Goal: Complete application form

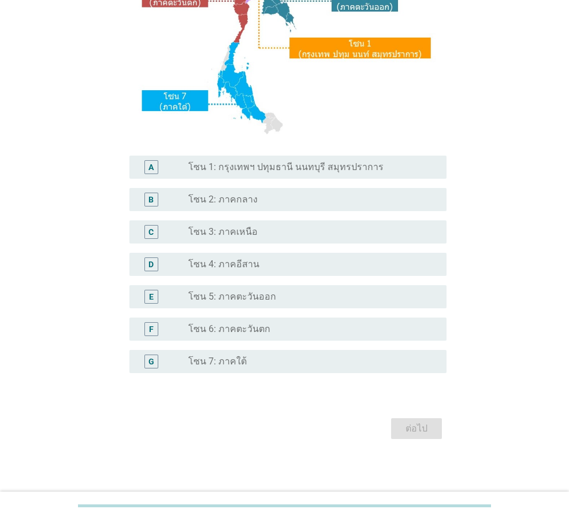
scroll to position [217, 0]
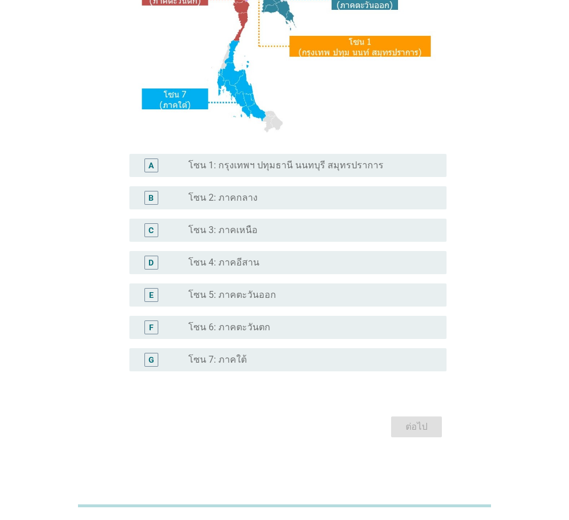
click at [238, 165] on label "โซน 1: กรุงเทพฯ ปทุมธานี นนทบุรี สมุทรปราการ" at bounding box center [285, 166] width 195 height 12
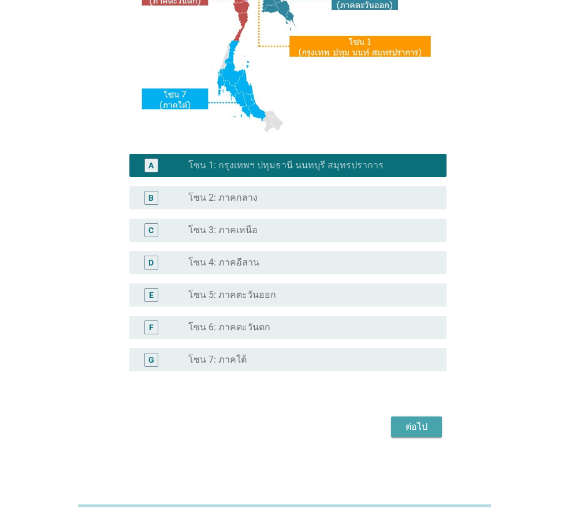
click at [417, 425] on div "ต่อไป" at bounding box center [417, 427] width 32 height 14
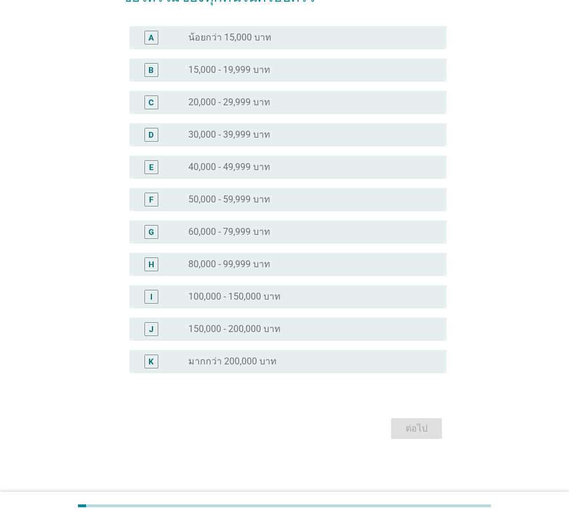
scroll to position [99, 0]
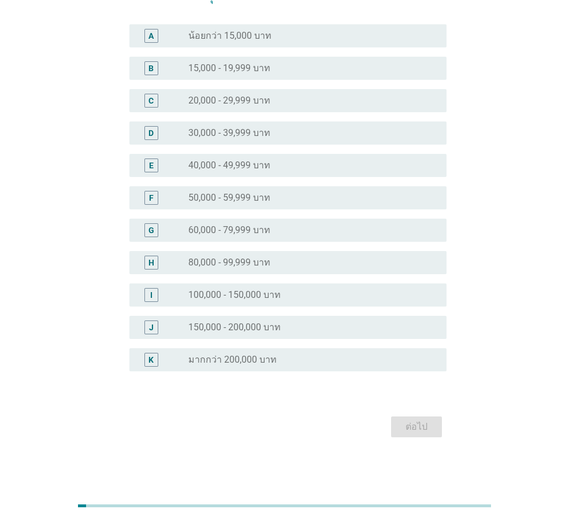
click at [222, 132] on label "30,000 - 39,999 บาท" at bounding box center [229, 133] width 82 height 12
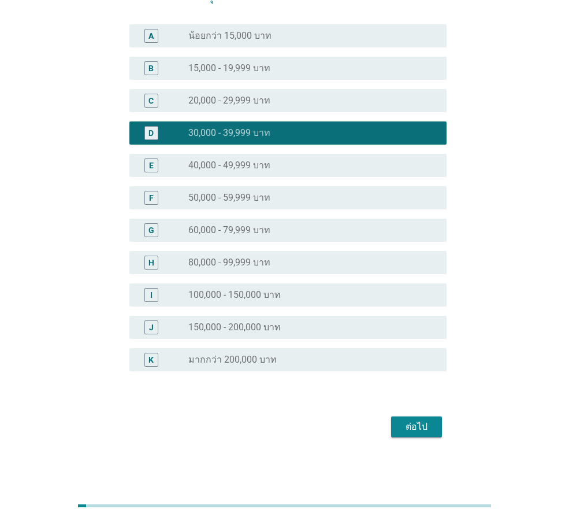
click at [410, 423] on div "ต่อไป" at bounding box center [417, 427] width 32 height 14
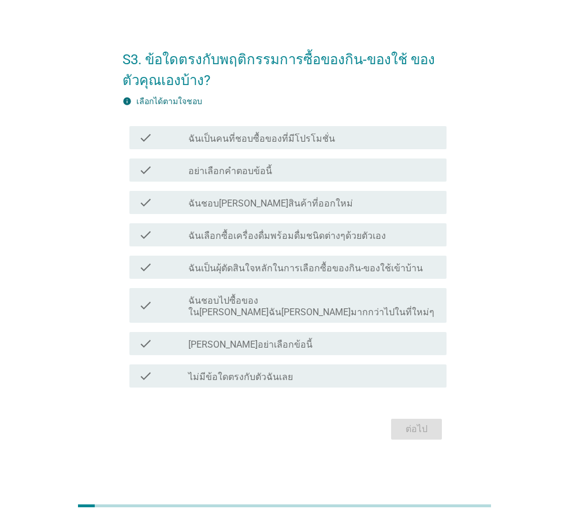
scroll to position [28, 0]
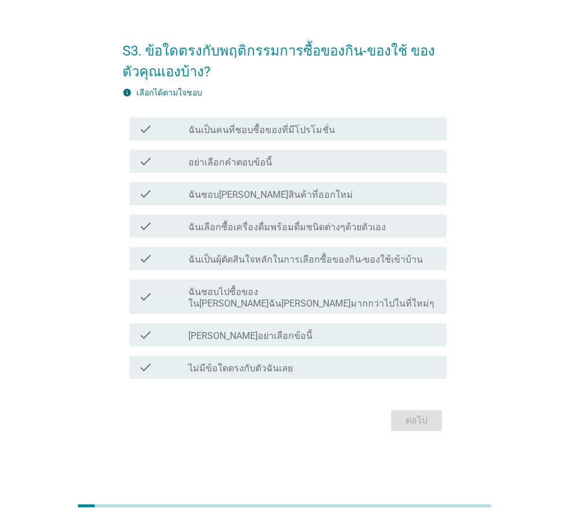
click at [249, 233] on label "ฉันเลือกซื้อเครื่องดื่มพร้อมดื่มชนิดต่างๆด้วยตัวเอง" at bounding box center [287, 227] width 198 height 12
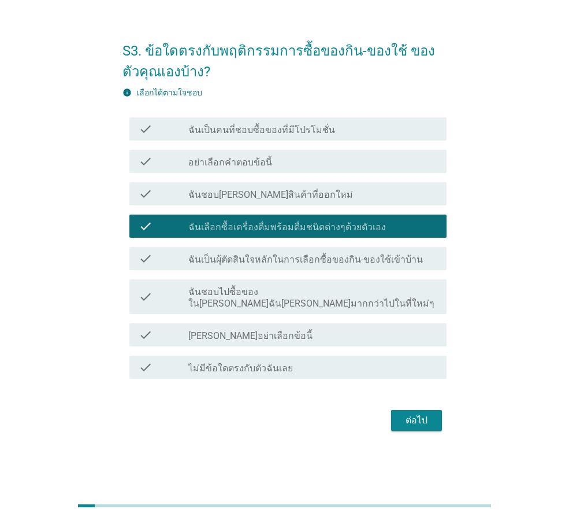
click at [401, 413] on div "ต่อไป" at bounding box center [417, 420] width 32 height 14
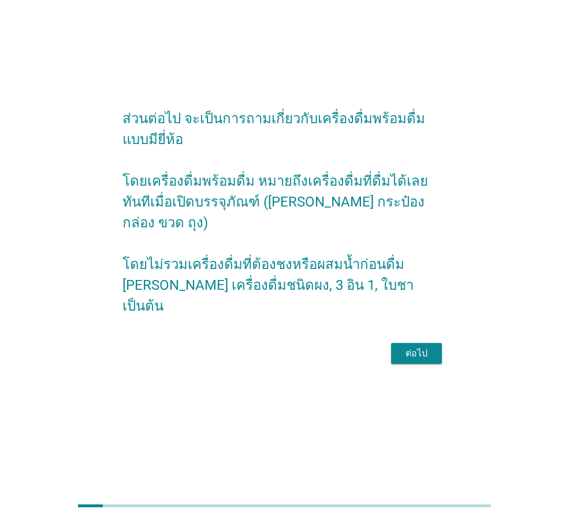
scroll to position [0, 0]
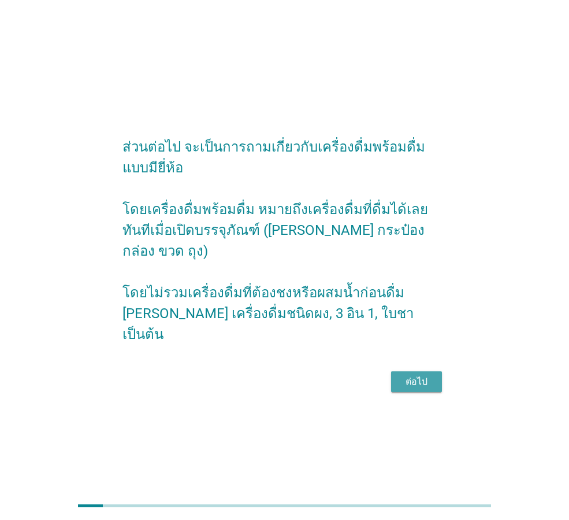
click at [404, 375] on div "ต่อไป" at bounding box center [417, 382] width 32 height 14
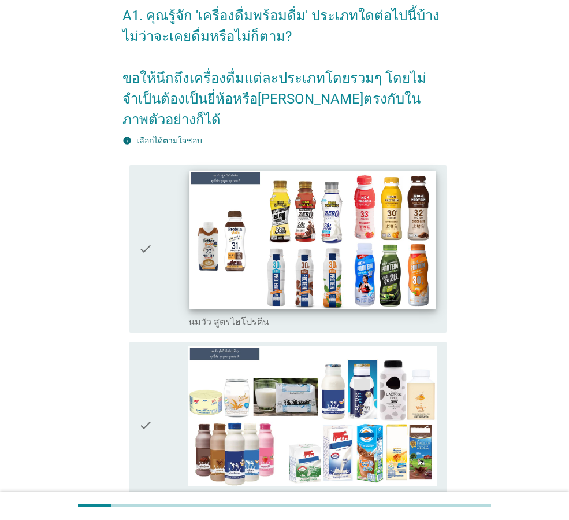
click at [315, 213] on img at bounding box center [313, 240] width 246 height 139
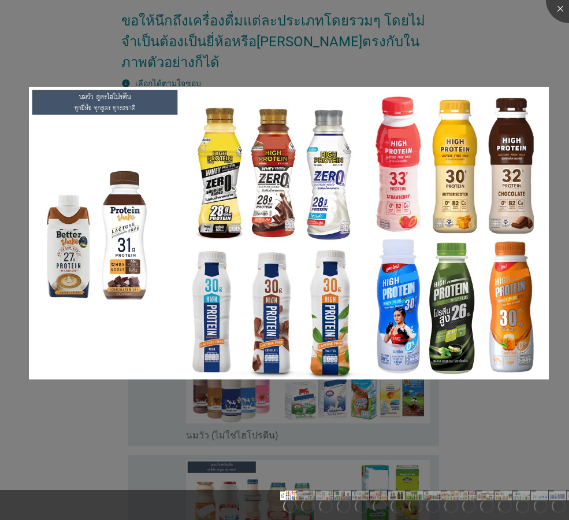
scroll to position [173, 0]
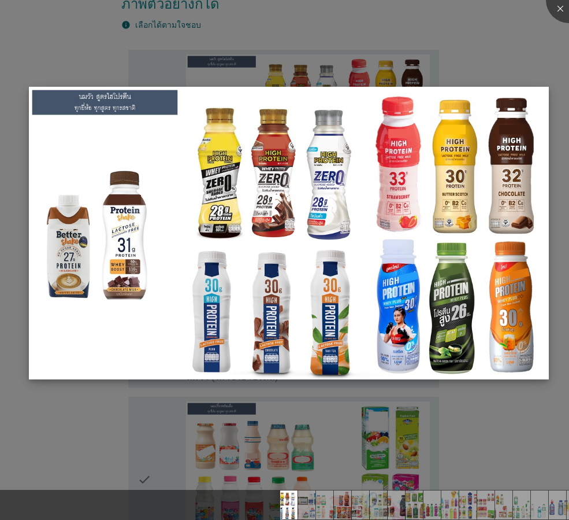
click at [393, 238] on img at bounding box center [289, 233] width 520 height 293
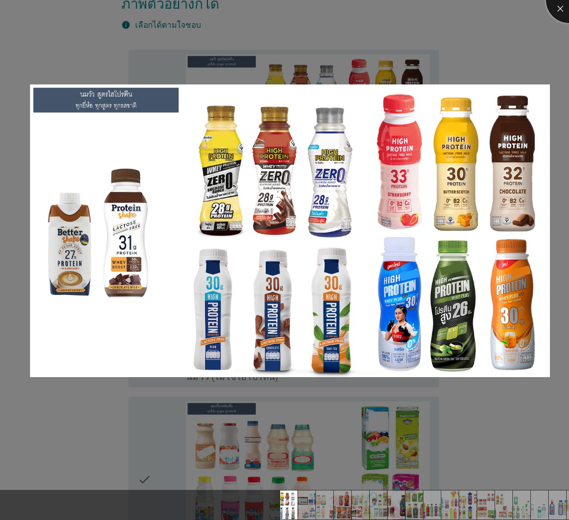
click at [563, 7] on div at bounding box center [569, 0] width 46 height 46
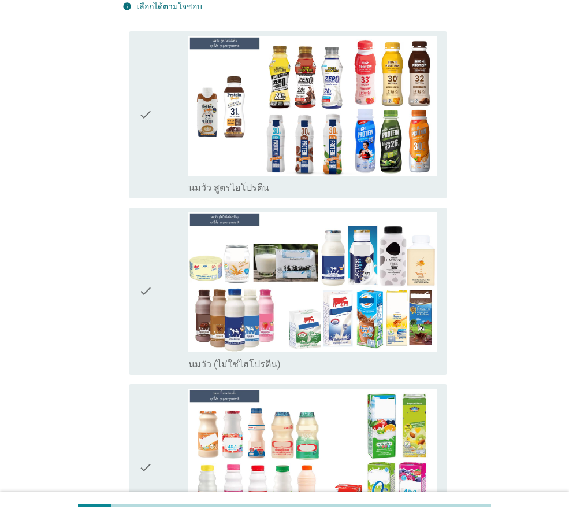
scroll to position [0, 0]
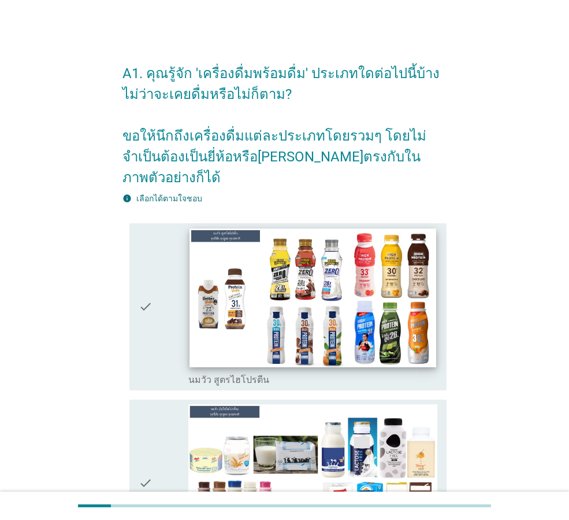
click at [310, 284] on img at bounding box center [313, 297] width 246 height 139
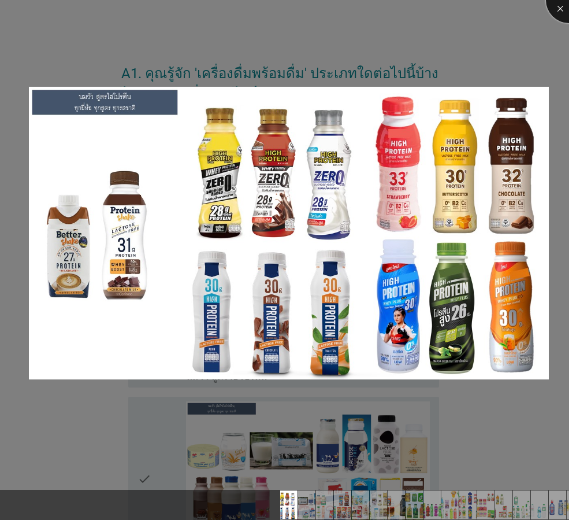
click at [559, 12] on div at bounding box center [569, 0] width 46 height 46
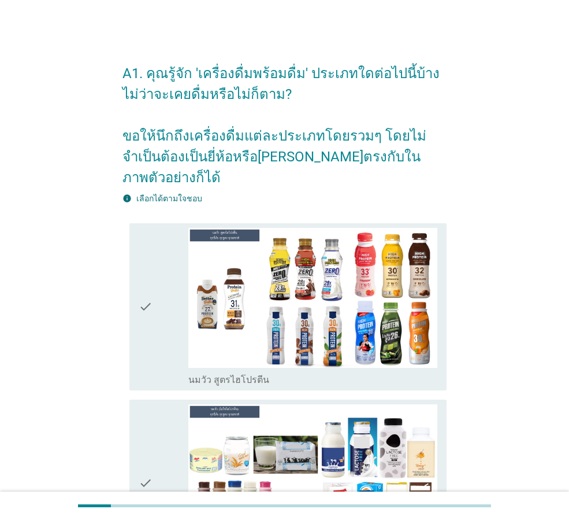
click at [145, 291] on icon "check" at bounding box center [146, 307] width 14 height 158
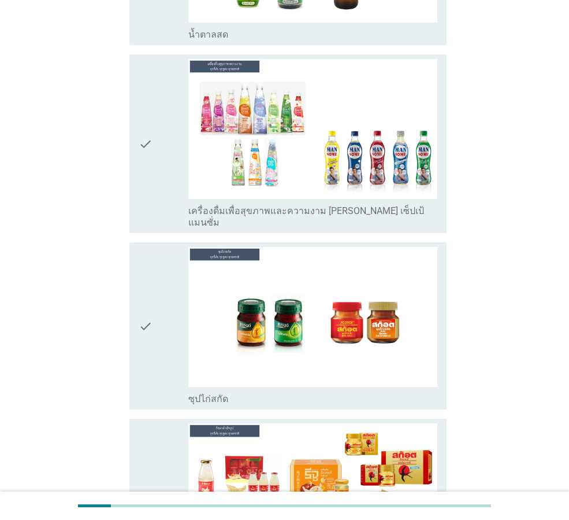
scroll to position [4066, 0]
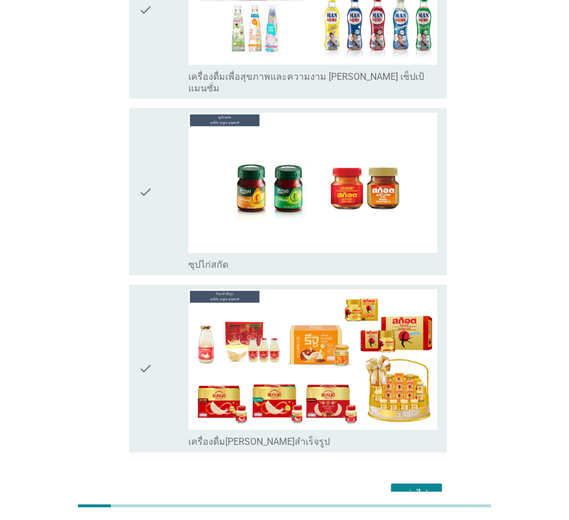
click at [423, 487] on div "ต่อไป" at bounding box center [417, 494] width 32 height 14
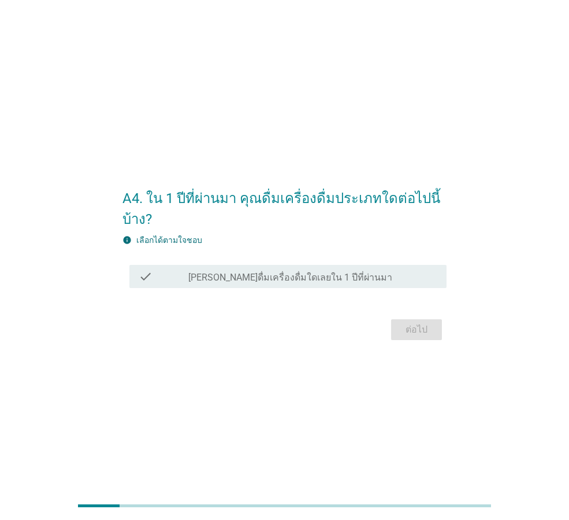
click at [220, 280] on label "[PERSON_NAME]ดื่มเครื่องดื่มใดเลยใน 1 ปีที่ผ่านมา" at bounding box center [290, 278] width 204 height 12
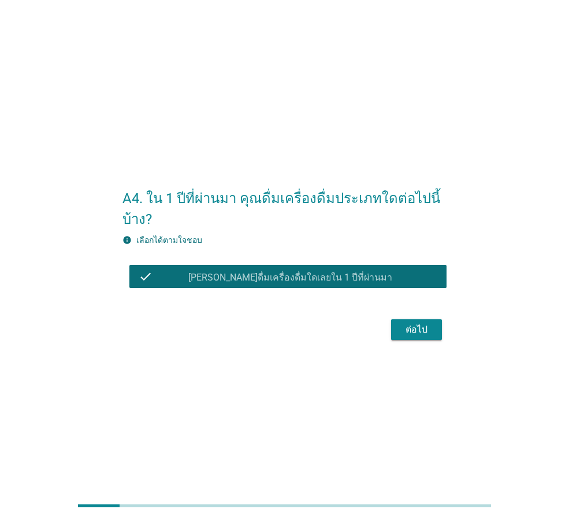
click at [414, 330] on div "ต่อไป" at bounding box center [417, 330] width 32 height 14
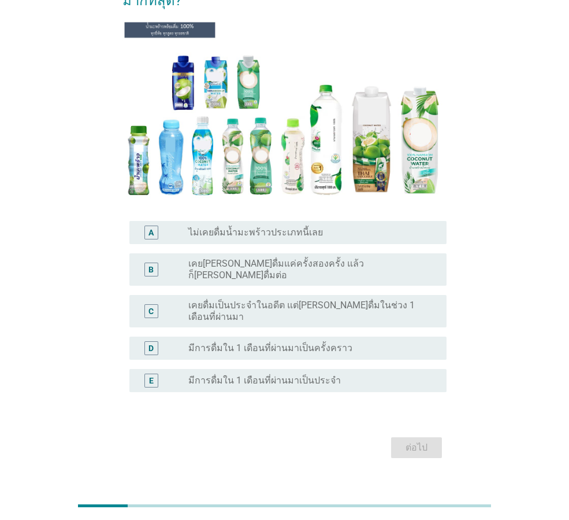
scroll to position [116, 0]
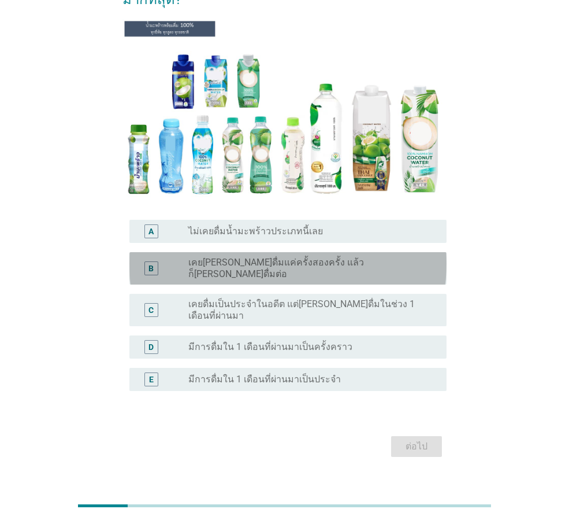
drag, startPoint x: 217, startPoint y: 264, endPoint x: 394, endPoint y: 380, distance: 211.2
click at [219, 265] on label "เคย[PERSON_NAME]ดื่มแค่ครั้งสองครั้ง แล้วก็[PERSON_NAME]ดื่มต่อ" at bounding box center [308, 268] width 240 height 23
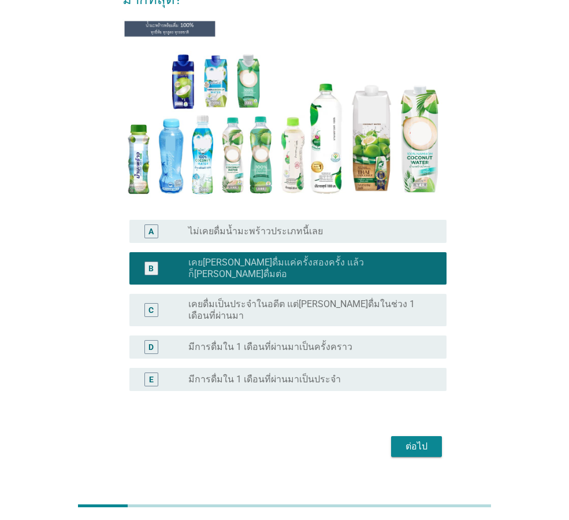
click at [408, 436] on button "ต่อไป" at bounding box center [416, 446] width 51 height 21
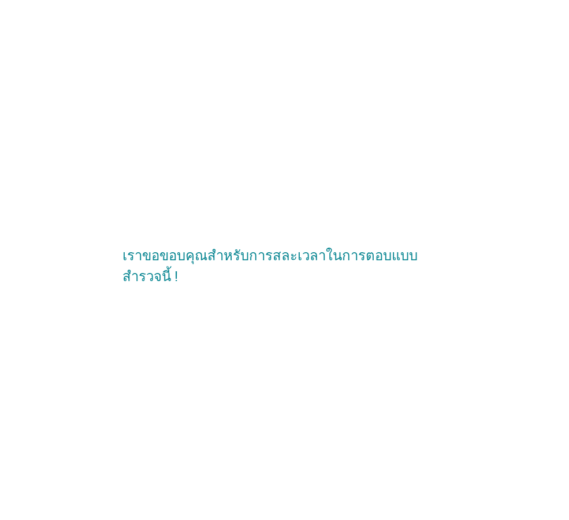
scroll to position [0, 0]
